Goal: Task Accomplishment & Management: Manage account settings

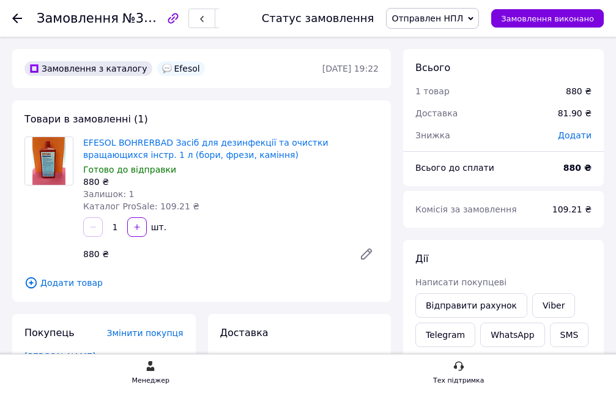
click at [15, 13] on icon at bounding box center [17, 18] width 10 height 10
